Goal: Information Seeking & Learning: Learn about a topic

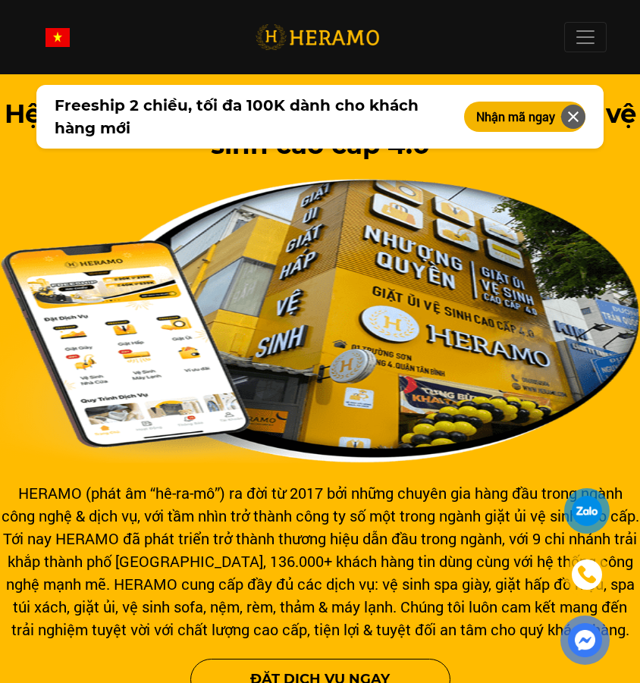
click at [587, 40] on span at bounding box center [585, 37] width 23 height 23
click at [391, 252] on img at bounding box center [320, 321] width 640 height 284
click at [578, 45] on span at bounding box center [585, 37] width 23 height 23
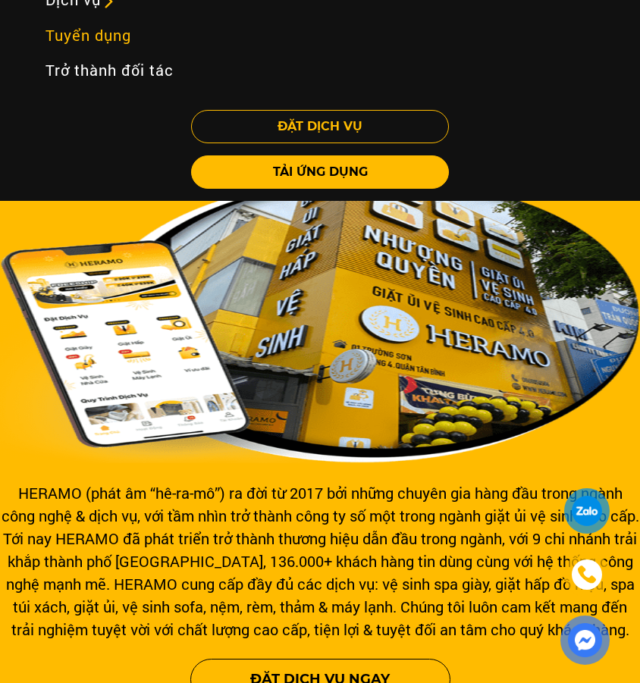
click at [146, 48] on link "Tuyển dụng" at bounding box center [319, 34] width 573 height 35
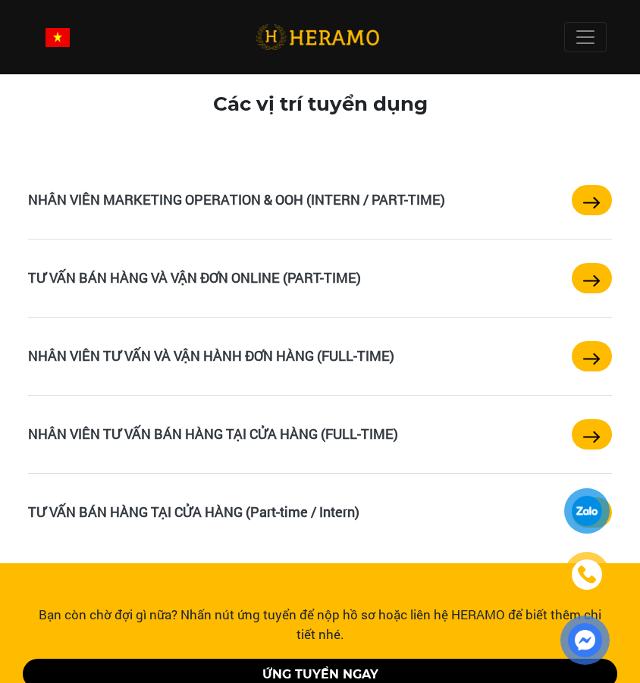
scroll to position [3465, 0]
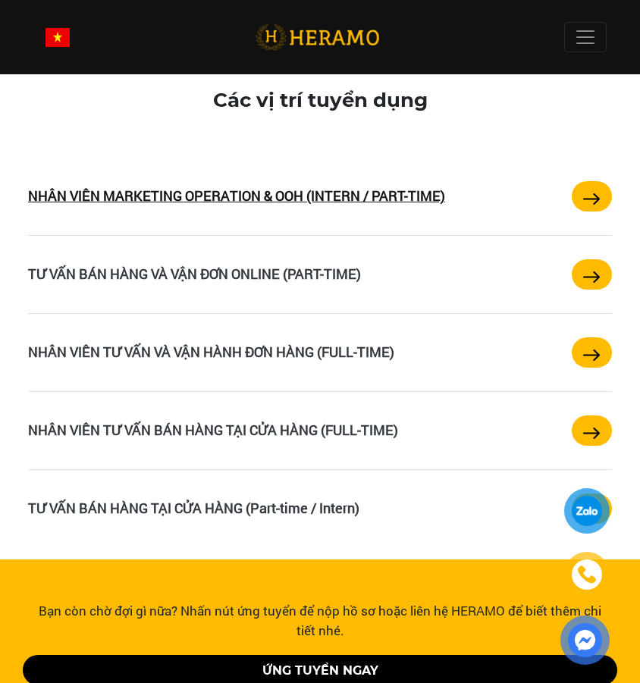
click at [358, 186] on link "NHÂN VIÊN MARKETING OPERATION & OOH (INTERN / PART-TIME)" at bounding box center [236, 195] width 417 height 18
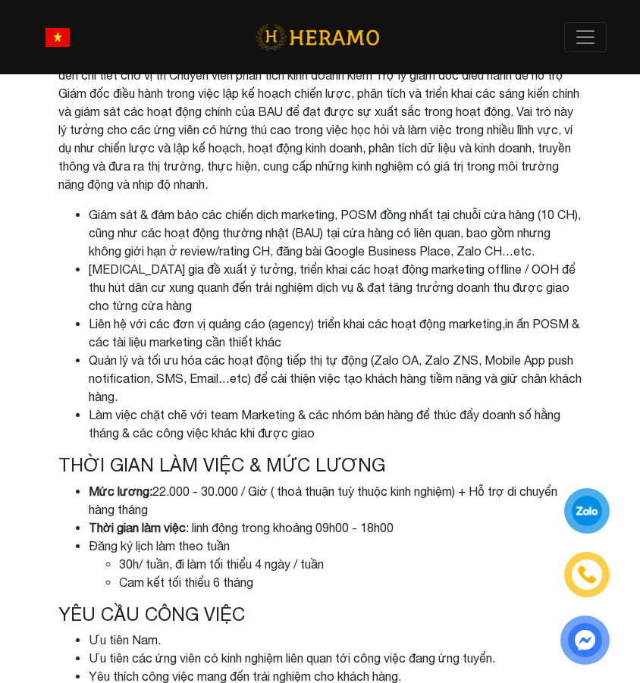
scroll to position [426, 0]
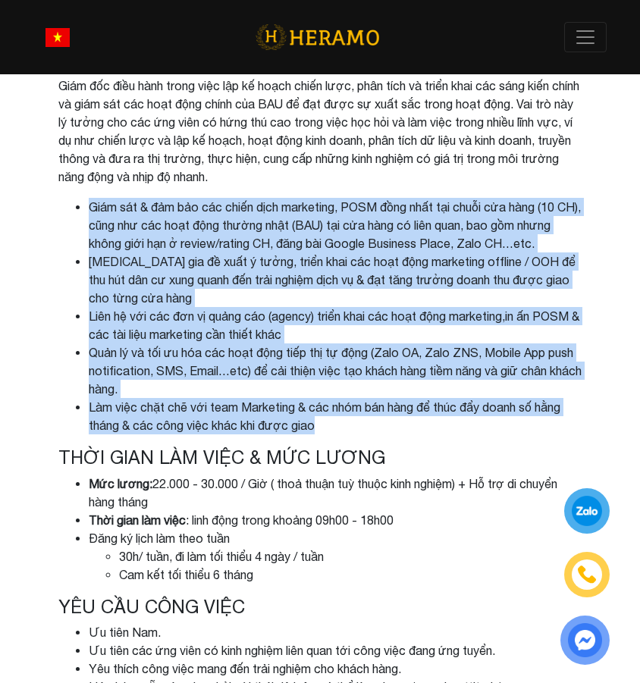
drag, startPoint x: 92, startPoint y: 206, endPoint x: 389, endPoint y: 430, distance: 372.3
click at [389, 430] on ul "Giám sát & đảm bảo các chiến dịch marketing, POSM đồng nhất tại chuỗi cửa hàng …" at bounding box center [319, 316] width 523 height 236
copy ul "Lore ips & dol sit ame conse adip elitseddo, EIUS temp inci utl etdol mag aliq …"
